Goal: Obtain resource: Download file/media

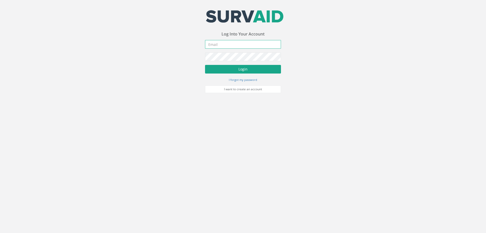
type input "[PERSON_NAME][EMAIL_ADDRESS][PERSON_NAME][DOMAIN_NAME]"
click at [243, 69] on button "Login" at bounding box center [243, 69] width 76 height 9
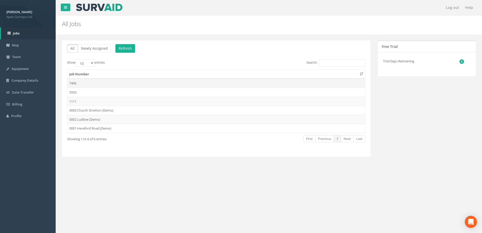
click at [72, 82] on td "7406" at bounding box center [216, 83] width 298 height 9
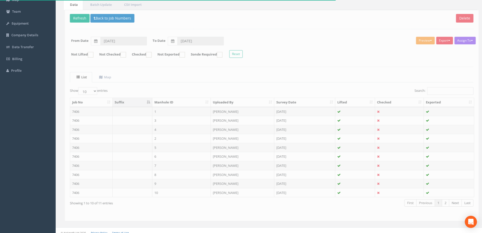
scroll to position [50, 0]
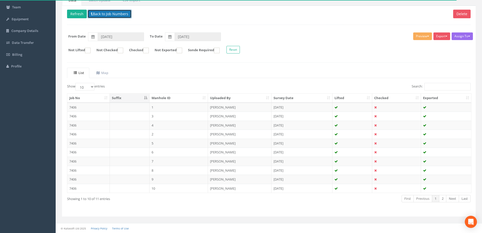
click at [106, 13] on button "Back to Job Numbers" at bounding box center [110, 14] width 44 height 9
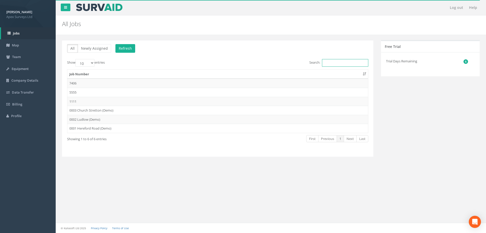
click at [336, 64] on input "Search:" at bounding box center [345, 63] width 46 height 8
click at [74, 83] on td "7406" at bounding box center [217, 83] width 301 height 9
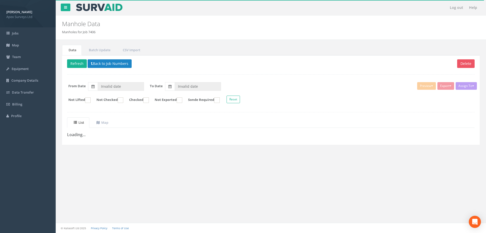
type input "[DATE]"
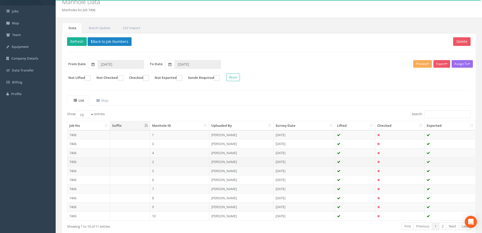
scroll to position [50, 0]
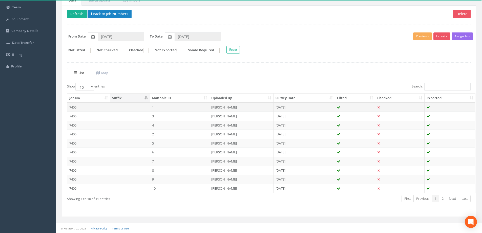
click at [75, 107] on td "7406" at bounding box center [88, 107] width 43 height 9
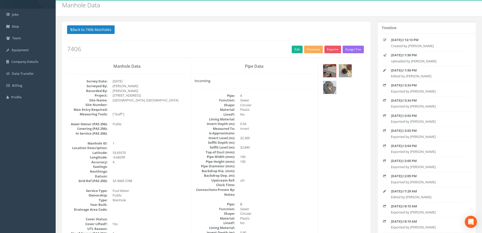
scroll to position [0, 0]
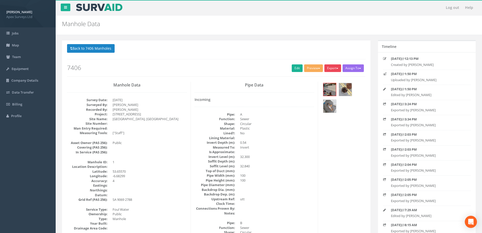
click at [337, 69] on span "button" at bounding box center [338, 68] width 2 height 1
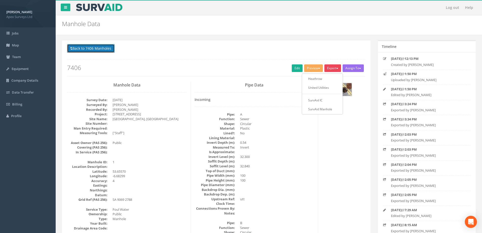
click at [97, 47] on button "Back to 7406 Manholes" at bounding box center [91, 48] width 48 height 9
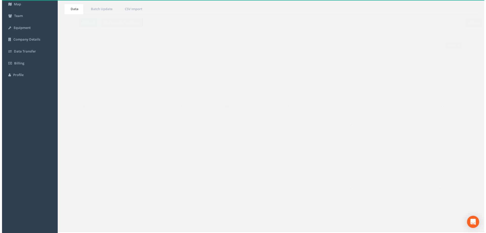
scroll to position [50, 0]
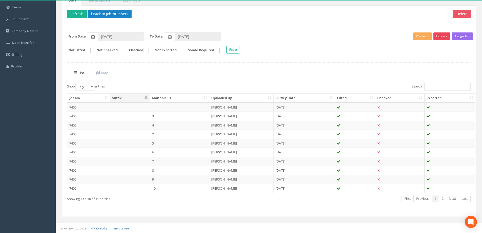
click at [444, 36] on button "Export" at bounding box center [442, 36] width 17 height 8
click at [419, 46] on link "Heathrow" at bounding box center [429, 47] width 43 height 8
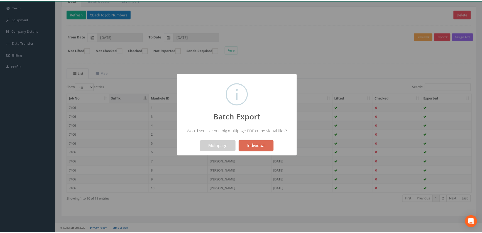
scroll to position [66, 0]
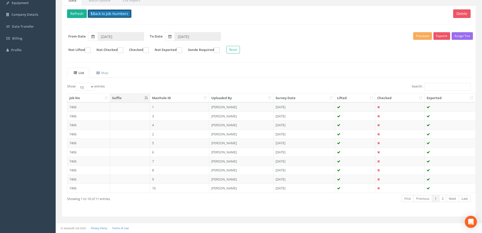
click at [103, 14] on button "Back to Job Numbers" at bounding box center [110, 13] width 44 height 9
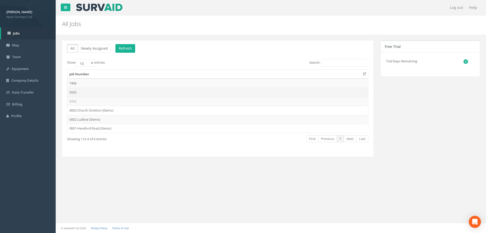
click at [74, 91] on td "5555" at bounding box center [217, 92] width 301 height 9
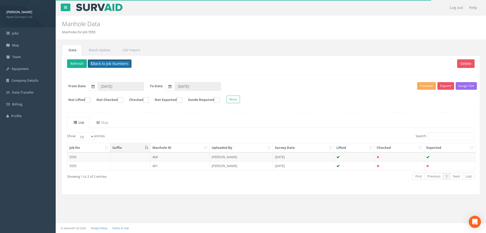
click at [96, 63] on button "Back to Job Numbers" at bounding box center [110, 63] width 44 height 9
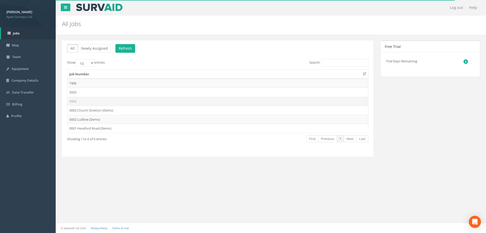
click at [73, 101] on td "1111" at bounding box center [217, 101] width 301 height 9
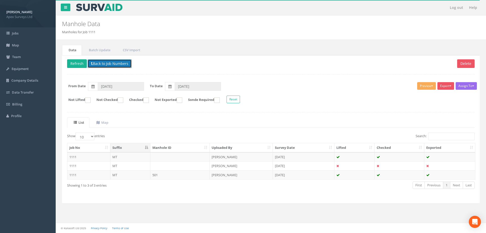
click at [111, 64] on button "Back to Job Numbers" at bounding box center [110, 63] width 44 height 9
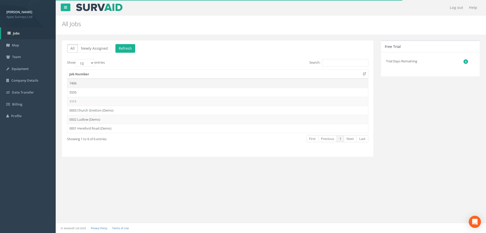
click at [73, 82] on td "7406" at bounding box center [217, 83] width 301 height 9
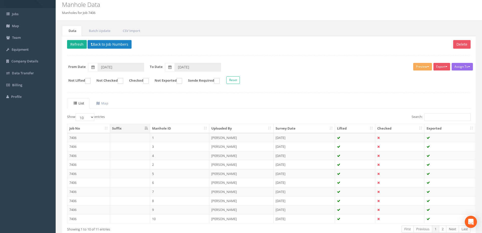
scroll to position [50, 0]
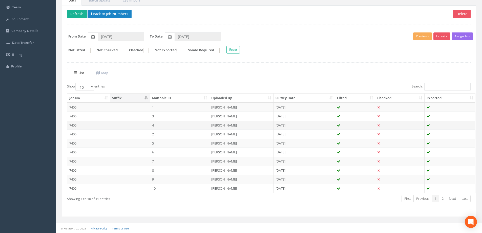
click at [78, 126] on td "7406" at bounding box center [88, 125] width 43 height 9
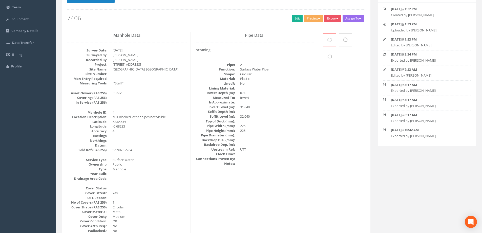
scroll to position [0, 0]
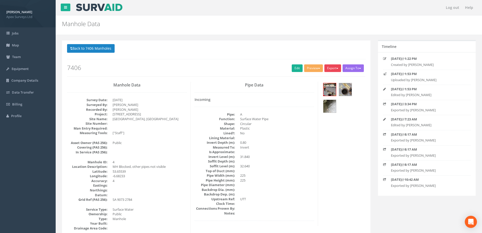
click at [337, 68] on span "button" at bounding box center [338, 68] width 2 height 1
click at [311, 87] on link "United Utilities" at bounding box center [322, 88] width 38 height 8
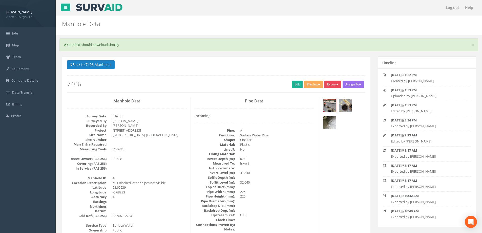
click at [337, 84] on span "button" at bounding box center [338, 84] width 2 height 1
click at [313, 94] on link "Heathrow" at bounding box center [322, 95] width 38 height 8
click at [347, 106] on img at bounding box center [345, 105] width 13 height 13
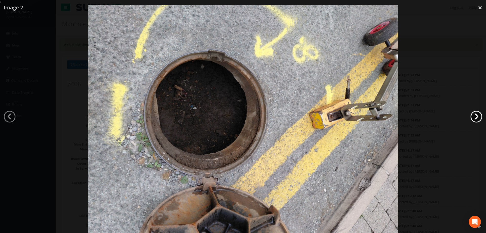
click at [478, 117] on link "›" at bounding box center [477, 117] width 12 height 12
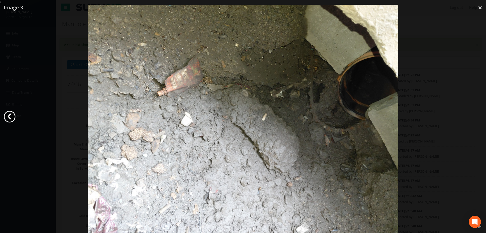
click at [9, 117] on link "‹" at bounding box center [10, 117] width 12 height 12
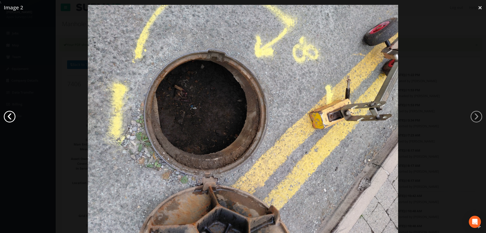
click at [10, 117] on link "‹" at bounding box center [10, 117] width 12 height 12
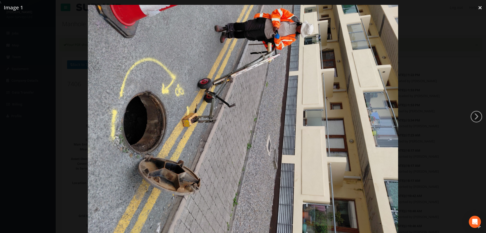
click at [459, 64] on div at bounding box center [243, 121] width 486 height 233
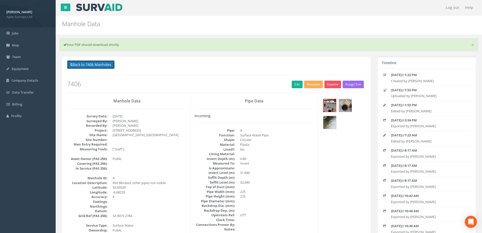
click at [105, 65] on button "Back to 7406 Manholes" at bounding box center [91, 64] width 48 height 9
